Goal: Check status

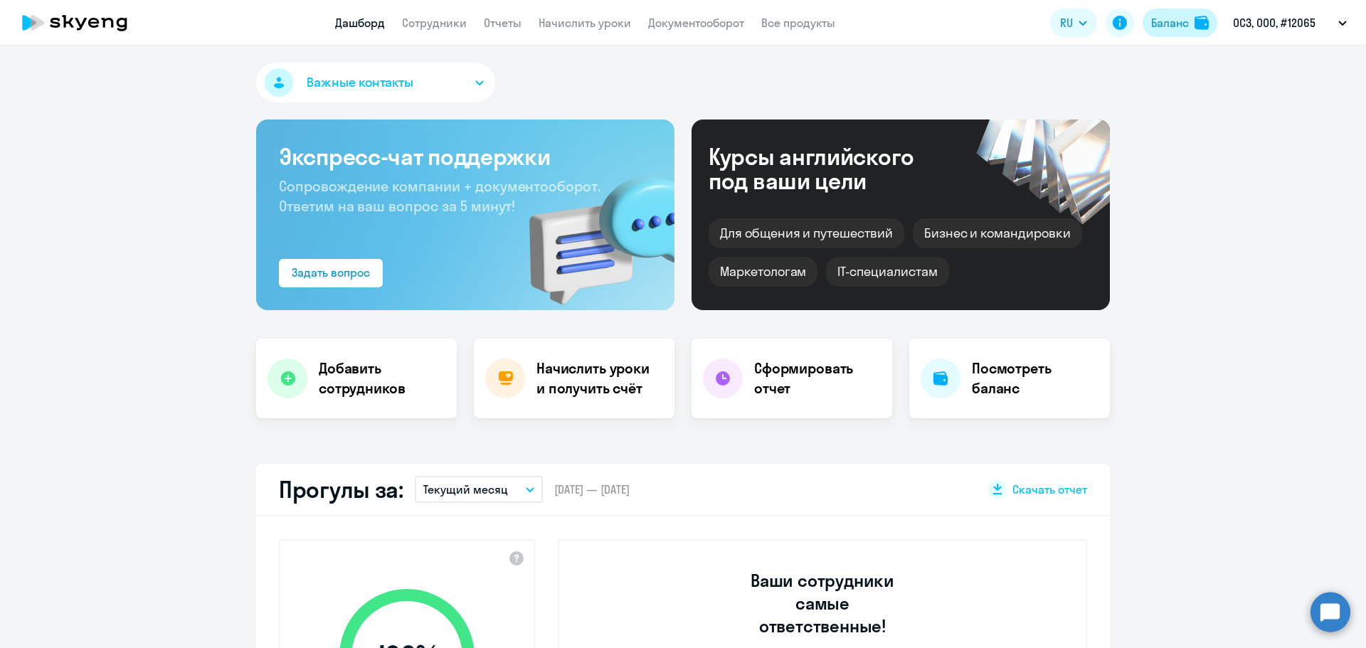
select select "30"
click at [1188, 10] on button "Баланс" at bounding box center [1179, 23] width 75 height 28
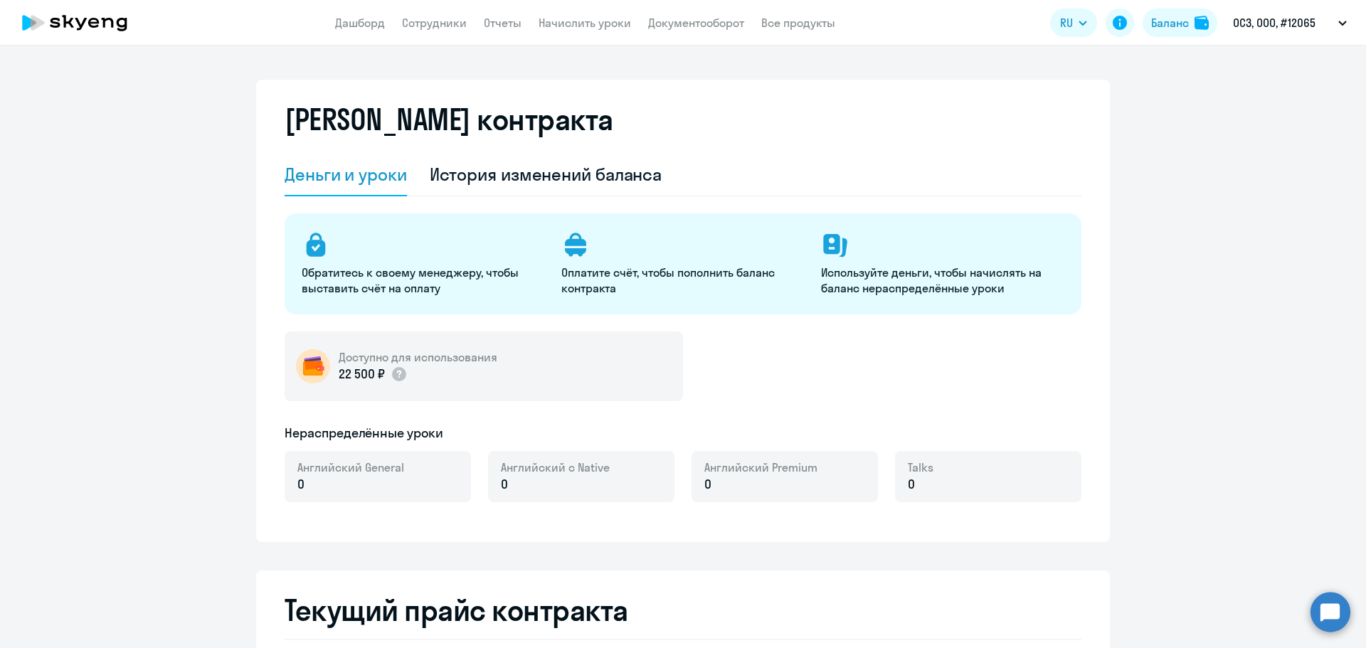
select select "english_adult_not_native_speaker"
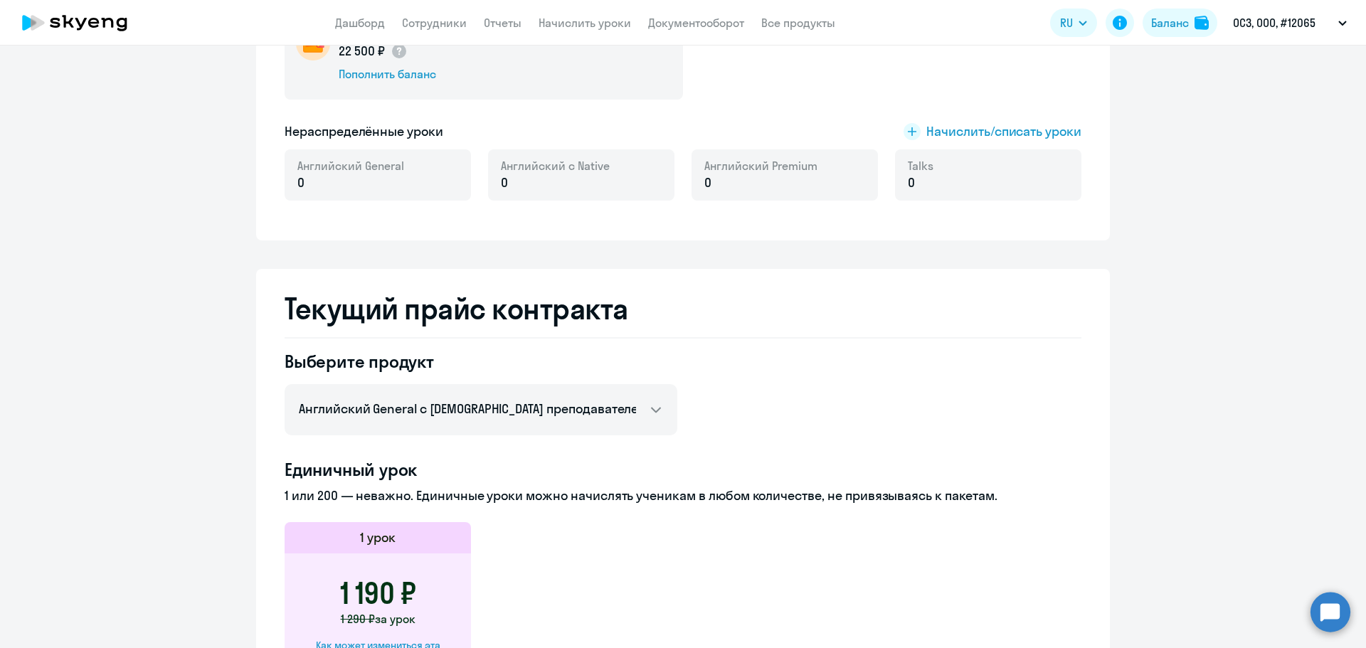
scroll to position [356, 0]
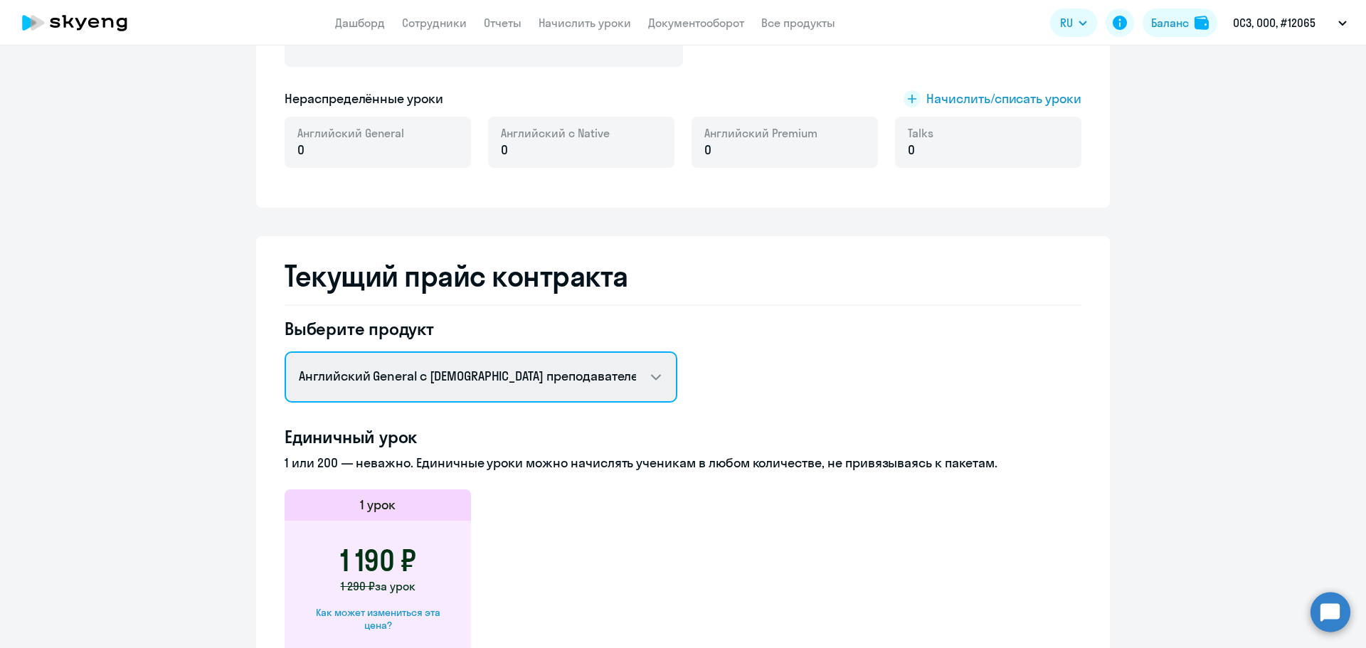
click at [615, 381] on select "Английский General с русскоговорящим преподавателем Английский General с англог…" at bounding box center [480, 376] width 393 height 51
click at [620, 376] on select "Английский General с русскоговорящим преподавателем Английский General с англог…" at bounding box center [480, 376] width 393 height 51
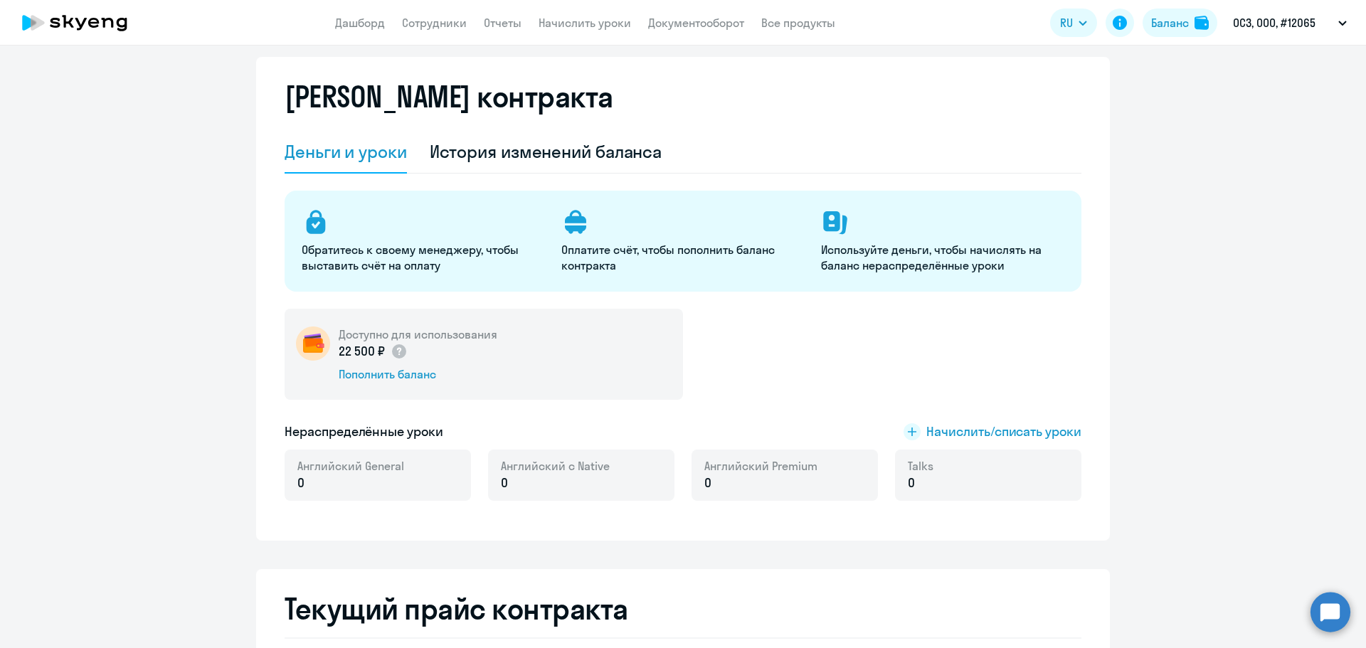
scroll to position [0, 0]
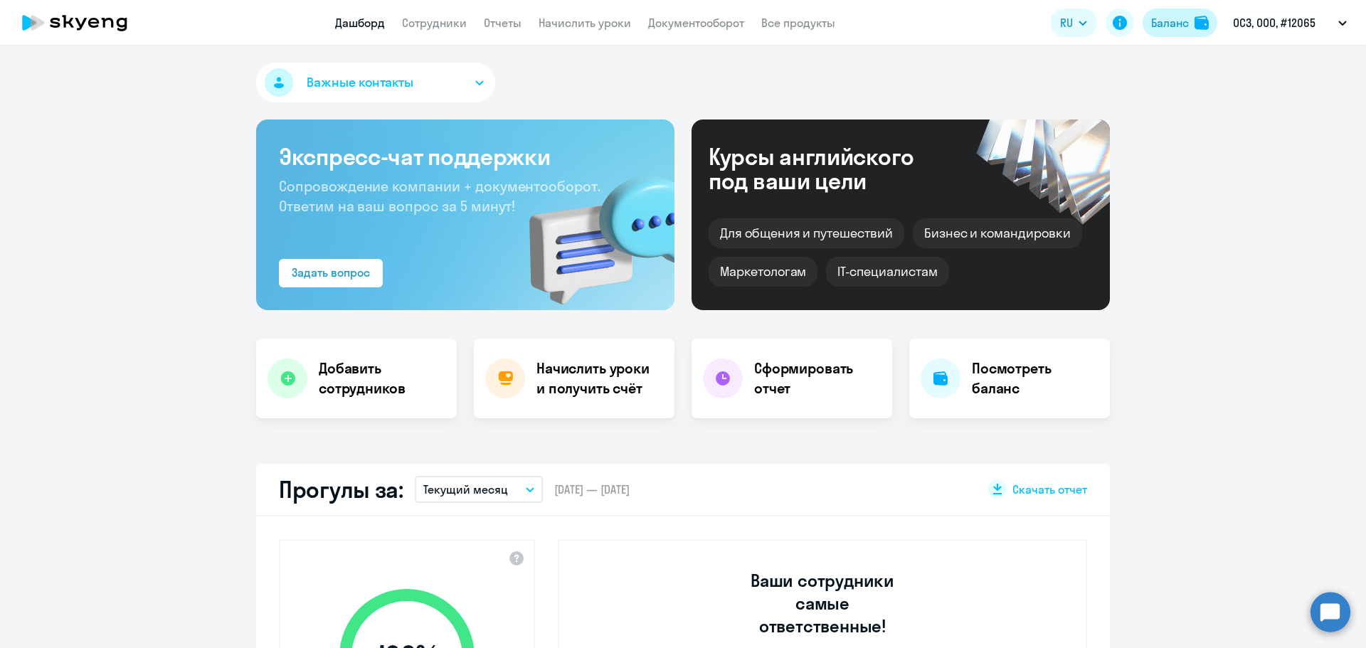
select select "30"
click at [1191, 26] on button "Баланс" at bounding box center [1179, 23] width 75 height 28
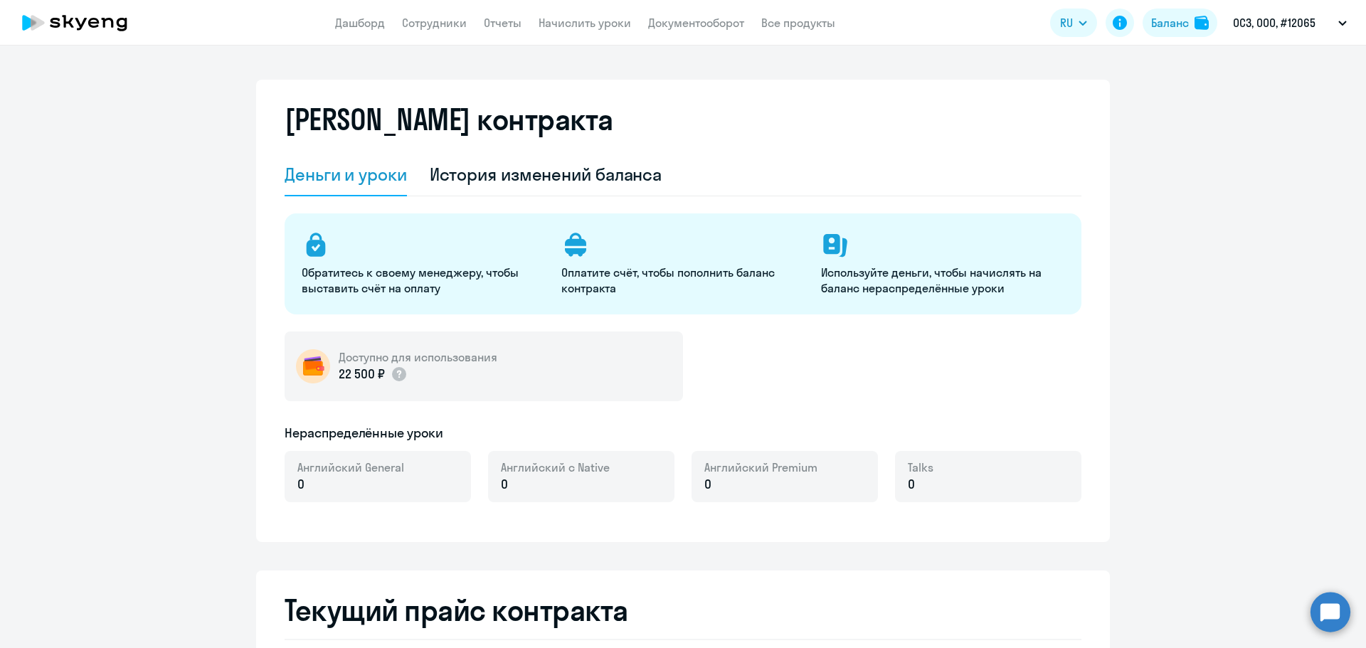
select select "english_adult_not_native_speaker"
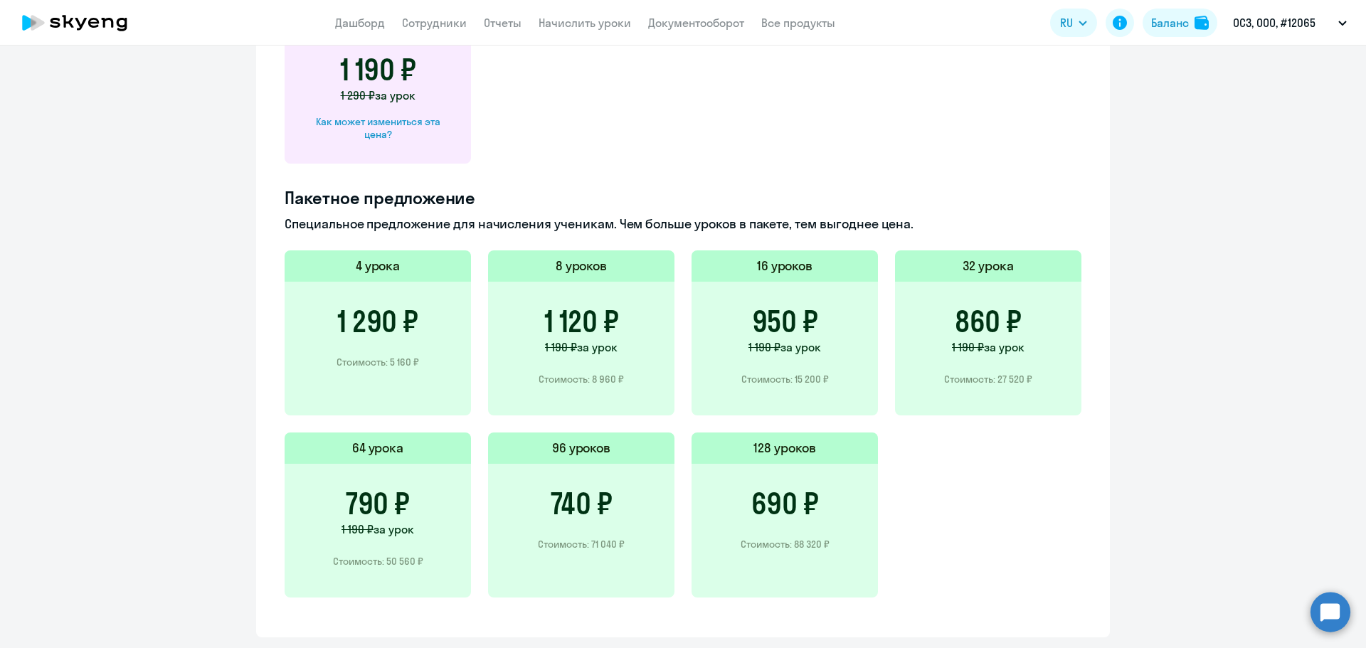
scroll to position [853, 0]
